Goal: Task Accomplishment & Management: Use online tool/utility

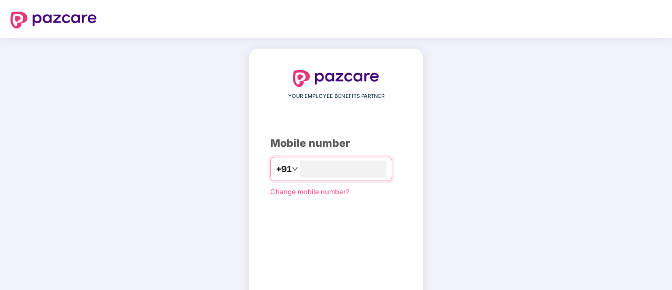
scroll to position [53, 0]
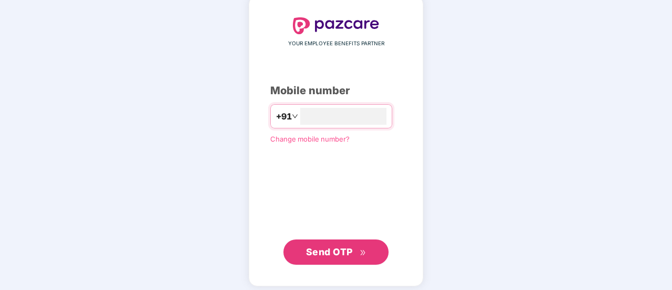
click at [331, 252] on span "Send OTP" at bounding box center [329, 251] width 47 height 11
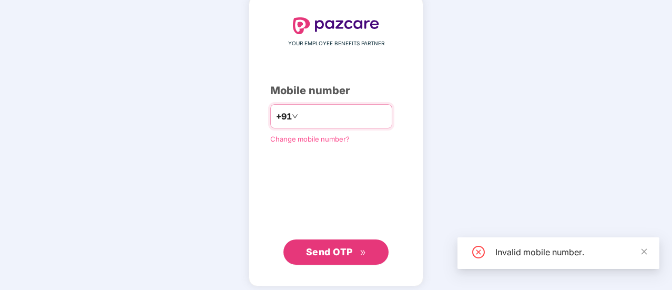
click at [300, 117] on input "*********" at bounding box center [343, 116] width 86 height 17
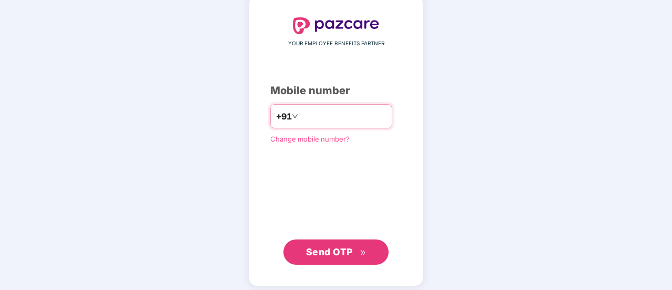
type input "**********"
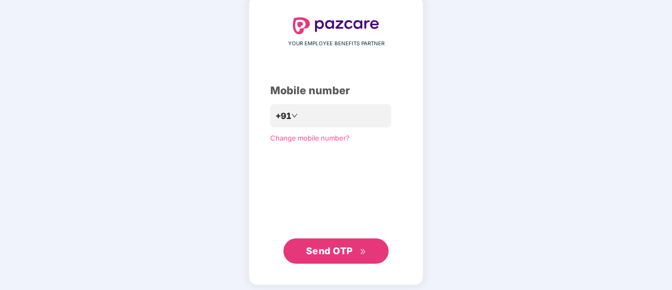
click at [344, 249] on span "Send OTP" at bounding box center [329, 250] width 47 height 11
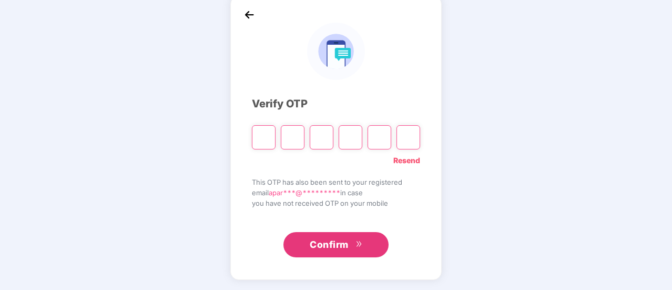
paste input "*"
type input "*"
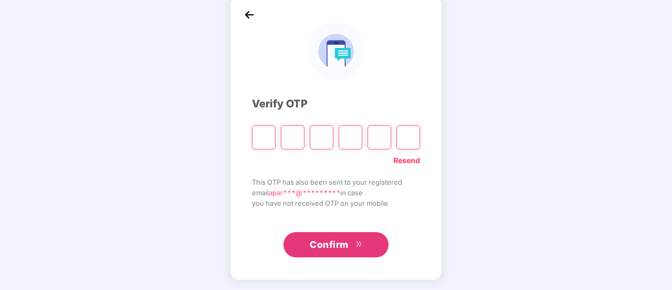
type input "*"
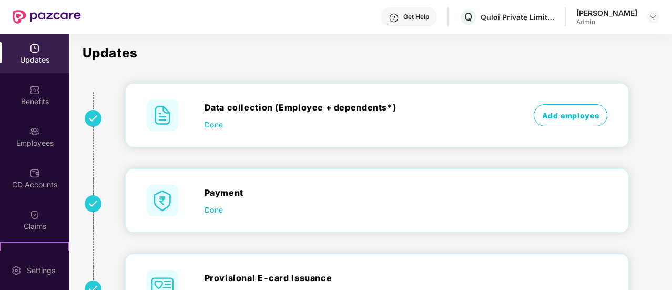
scroll to position [0, 0]
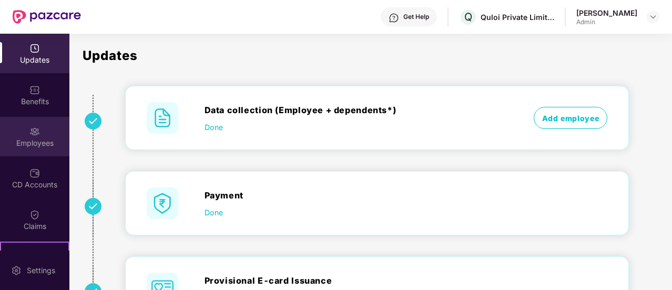
click at [39, 138] on div "Employees" at bounding box center [34, 143] width 69 height 11
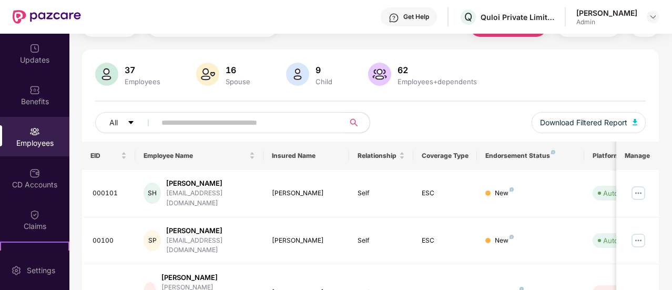
scroll to position [105, 0]
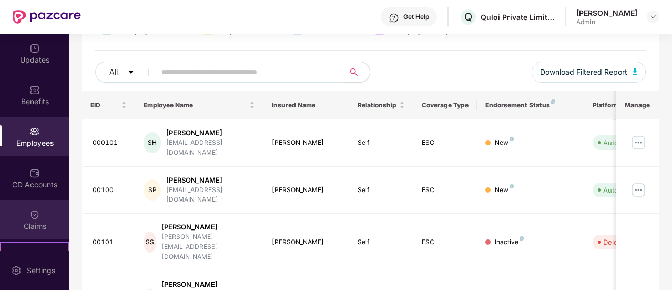
click at [32, 215] on img at bounding box center [34, 214] width 11 height 11
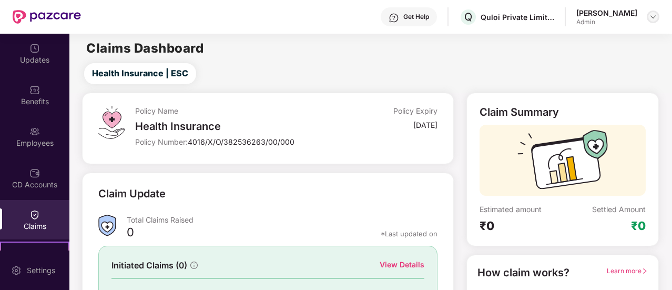
click at [654, 18] on img at bounding box center [653, 17] width 8 height 8
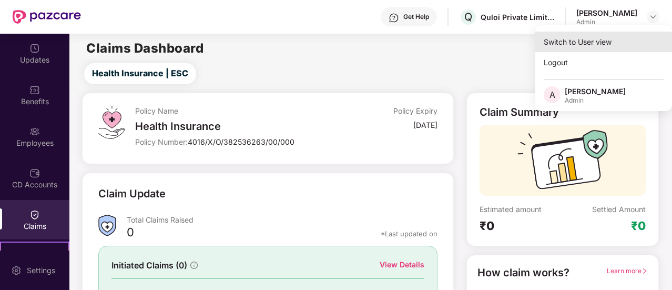
click at [554, 40] on div "Switch to User view" at bounding box center [603, 42] width 137 height 21
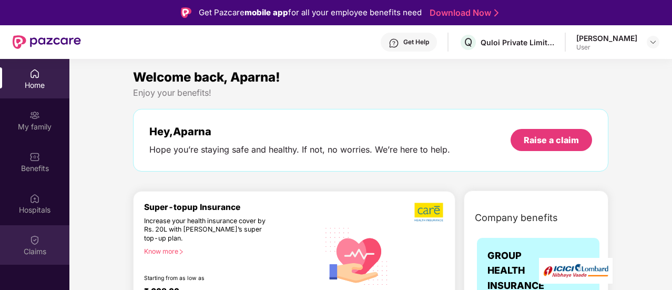
click at [38, 249] on div "Claims" at bounding box center [34, 251] width 69 height 11
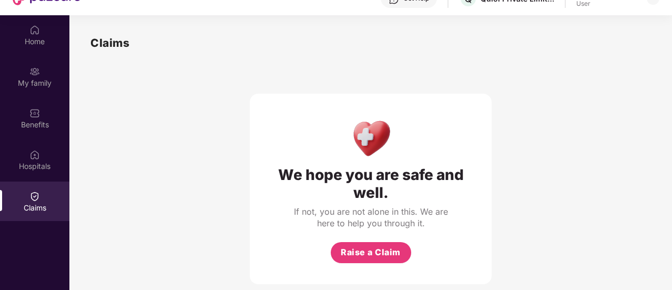
scroll to position [59, 0]
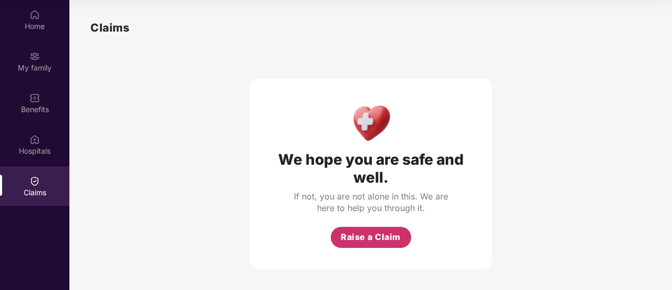
click at [356, 232] on span "Raise a Claim" at bounding box center [371, 236] width 60 height 13
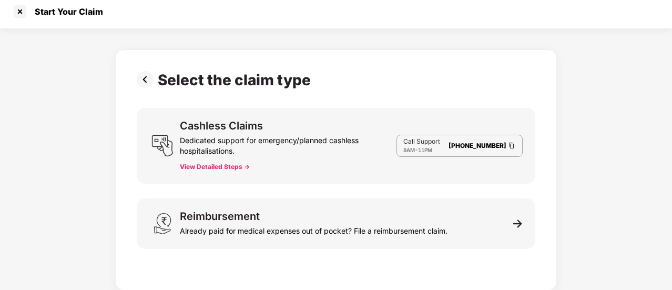
scroll to position [25, 0]
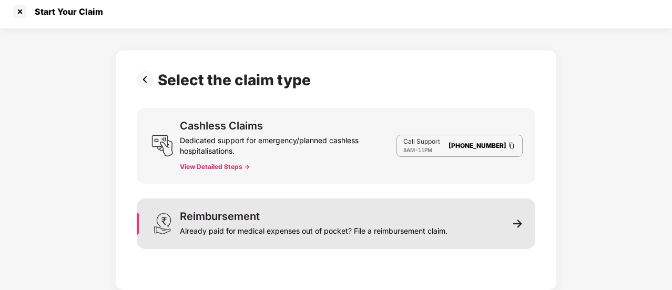
click at [461, 222] on div "Reimbursement Already paid for medical expenses out of pocket? File a reimburse…" at bounding box center [336, 223] width 399 height 50
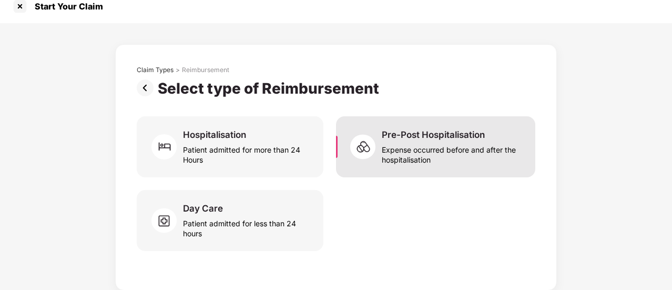
click at [383, 129] on div "Pre-Post Hospitalisation" at bounding box center [433, 135] width 103 height 12
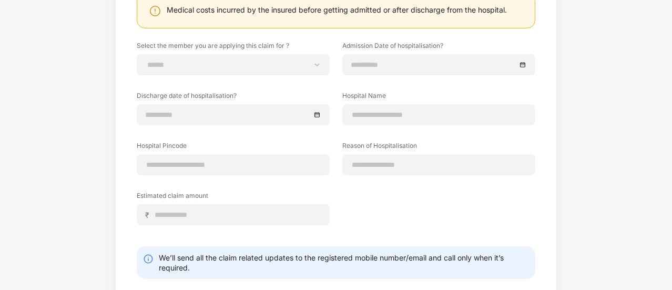
scroll to position [28, 0]
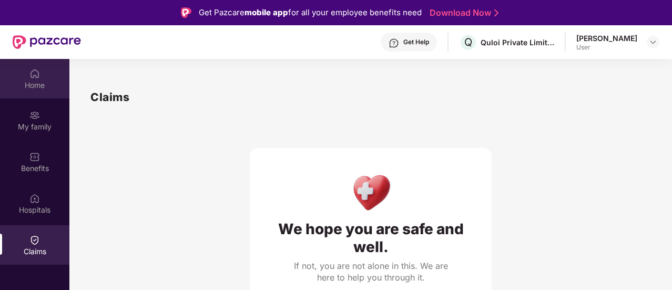
click at [35, 87] on div "Home" at bounding box center [34, 85] width 69 height 11
